Goal: Task Accomplishment & Management: Manage account settings

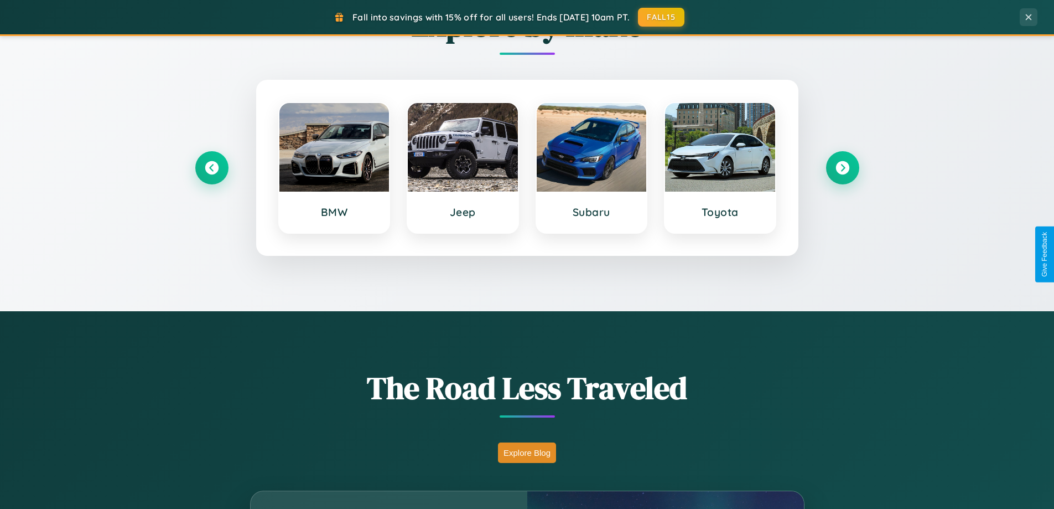
scroll to position [761, 0]
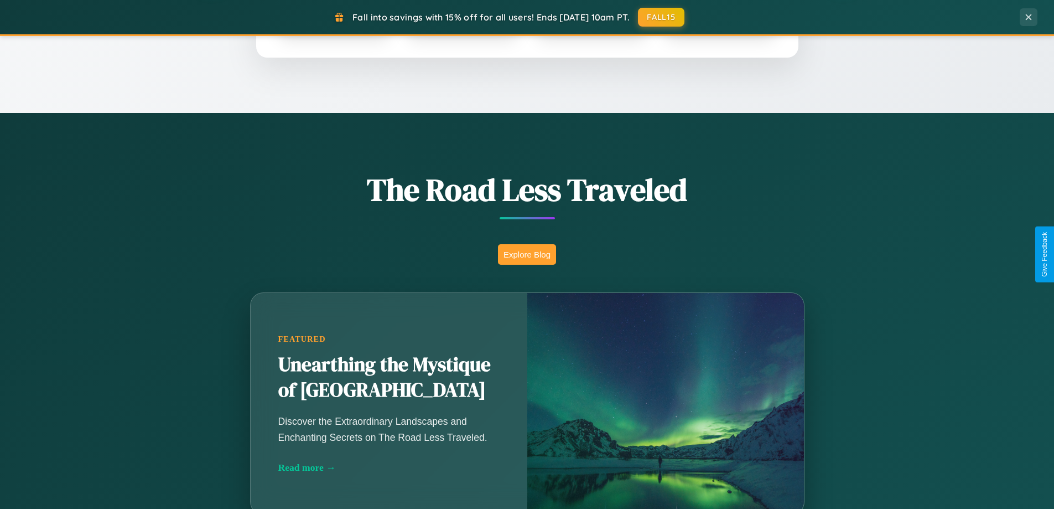
click at [527, 254] on button "Explore Blog" at bounding box center [527, 254] width 58 height 20
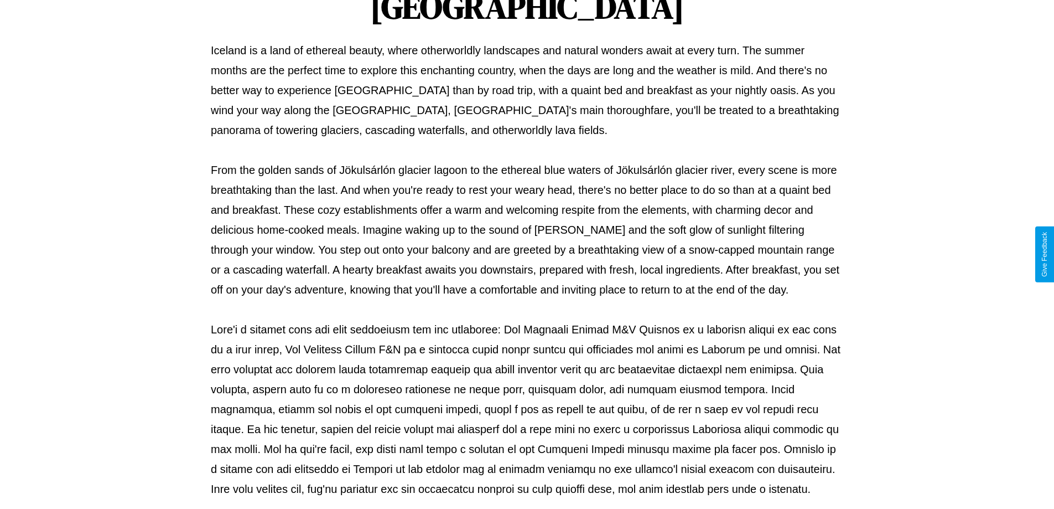
scroll to position [358, 0]
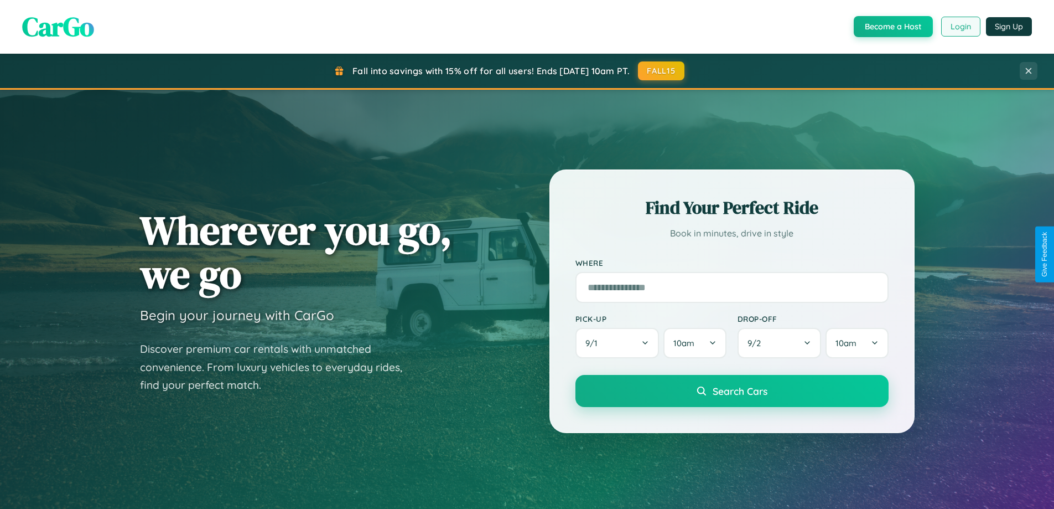
click at [960, 27] on button "Login" at bounding box center [960, 27] width 39 height 20
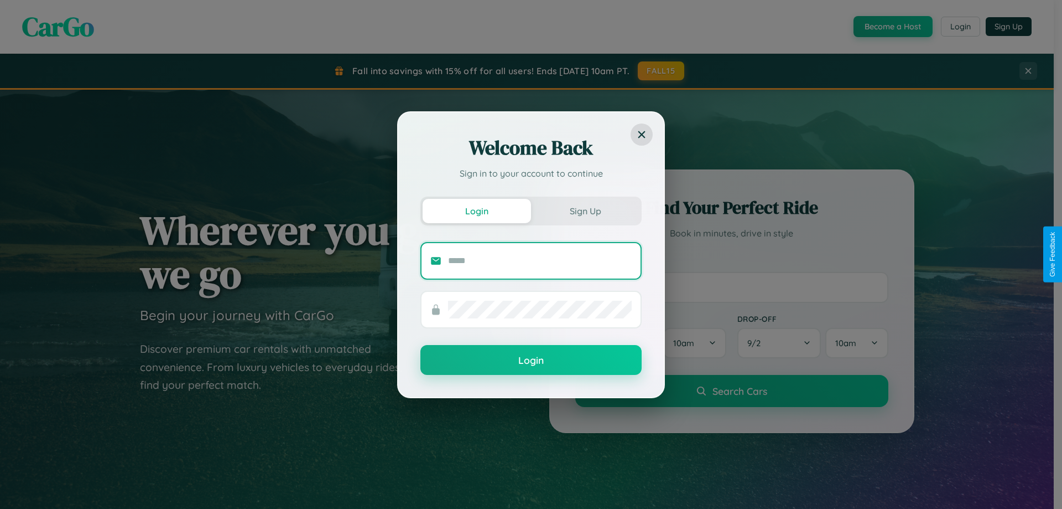
click at [540, 260] on input "text" at bounding box center [540, 261] width 184 height 18
type input "**********"
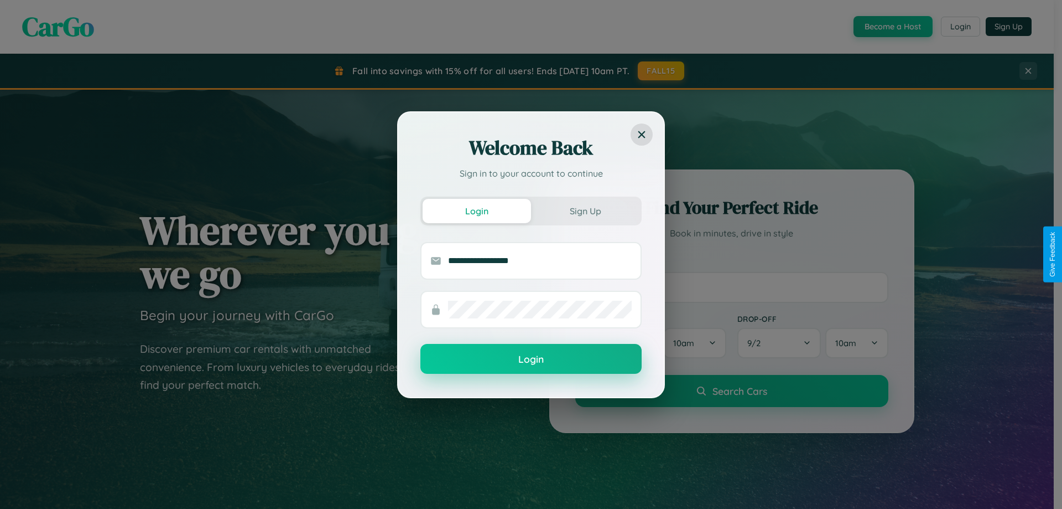
click at [531, 359] on button "Login" at bounding box center [531, 359] width 221 height 30
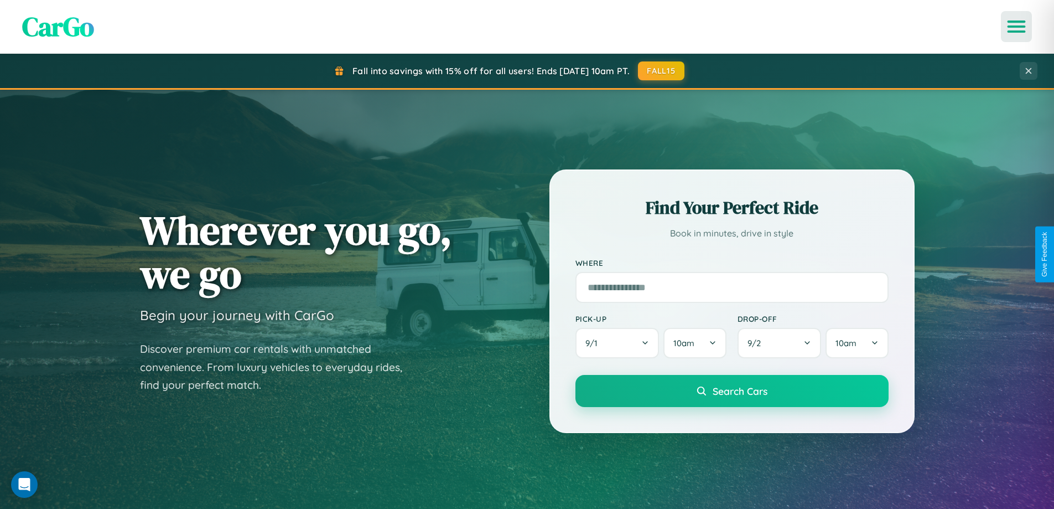
click at [1017, 27] on icon "Open menu" at bounding box center [1017, 27] width 16 height 10
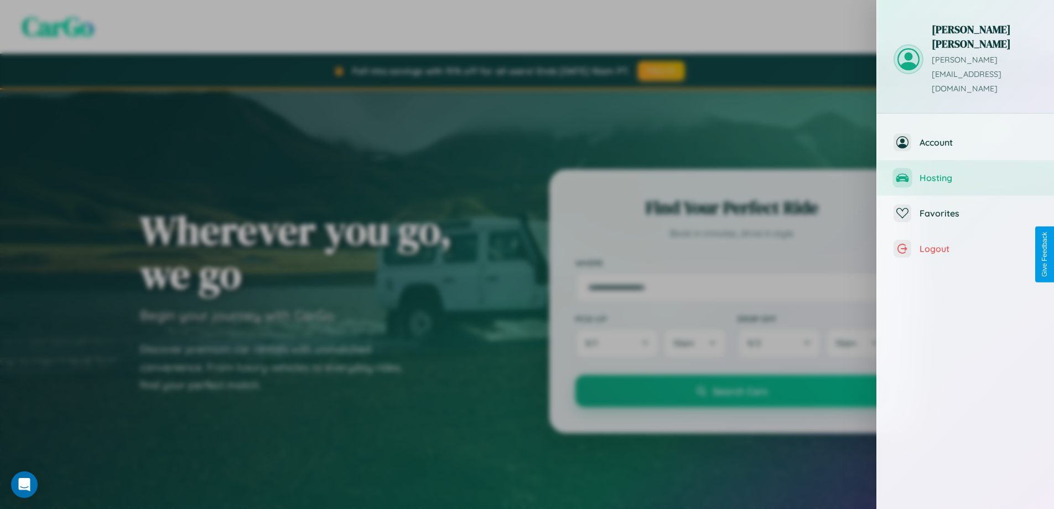
click at [966, 172] on span "Hosting" at bounding box center [979, 177] width 118 height 11
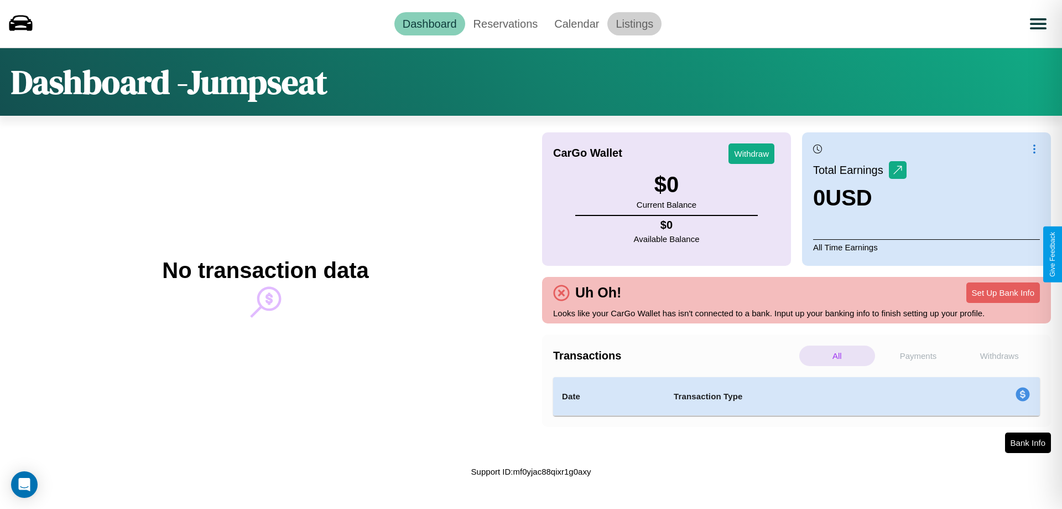
click at [635, 23] on link "Listings" at bounding box center [635, 23] width 54 height 23
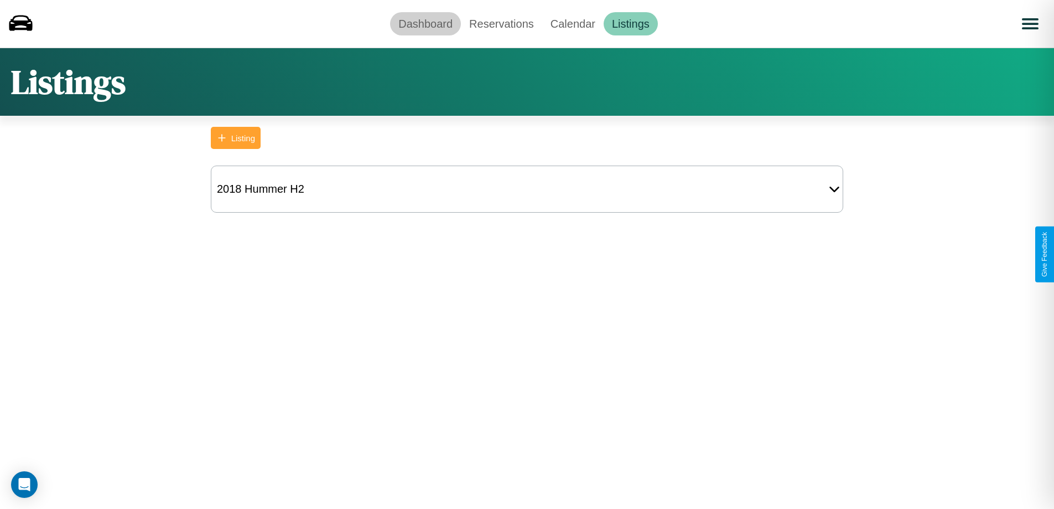
click at [426, 23] on link "Dashboard" at bounding box center [425, 23] width 71 height 23
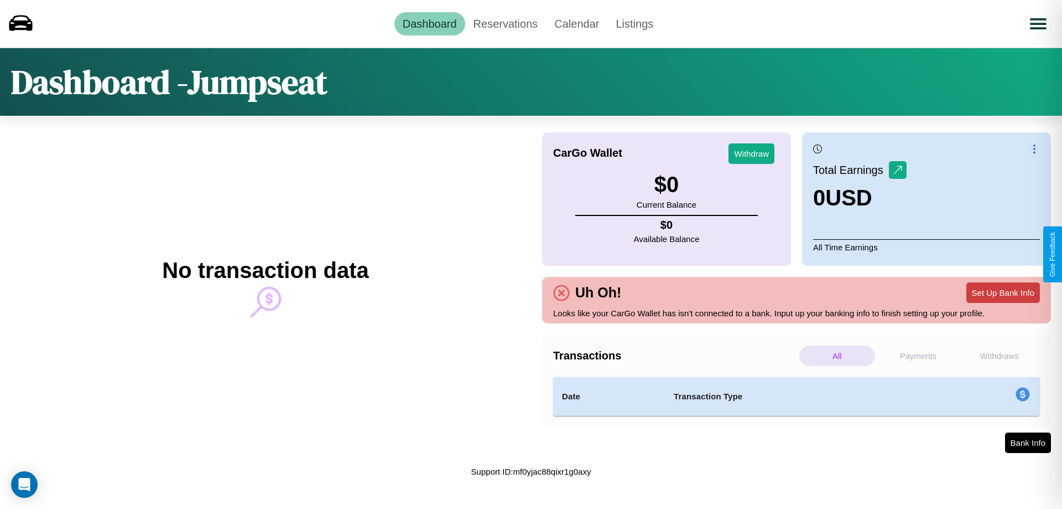
click at [1003, 292] on button "Set Up Bank Info" at bounding box center [1004, 292] width 74 height 20
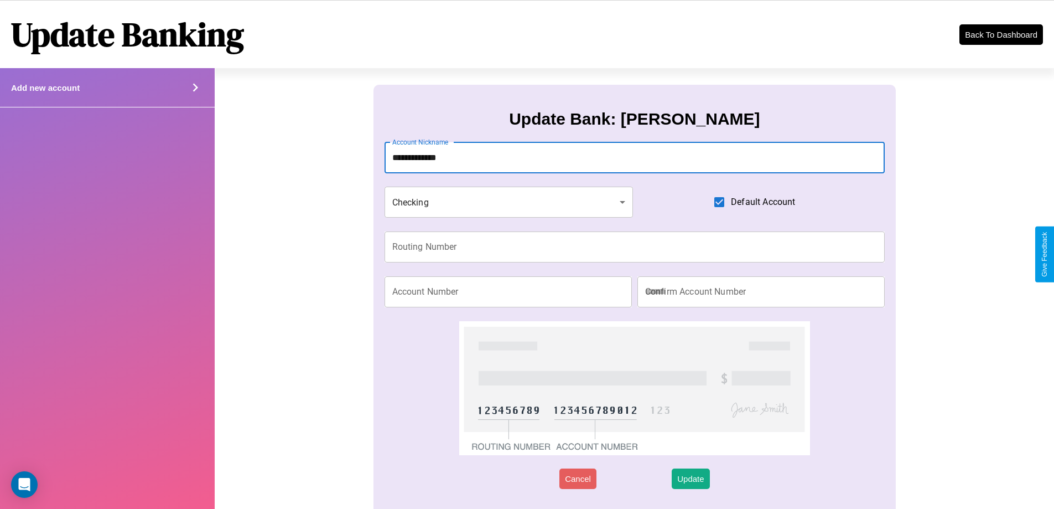
type input "**********"
